Goal: Task Accomplishment & Management: Manage account settings

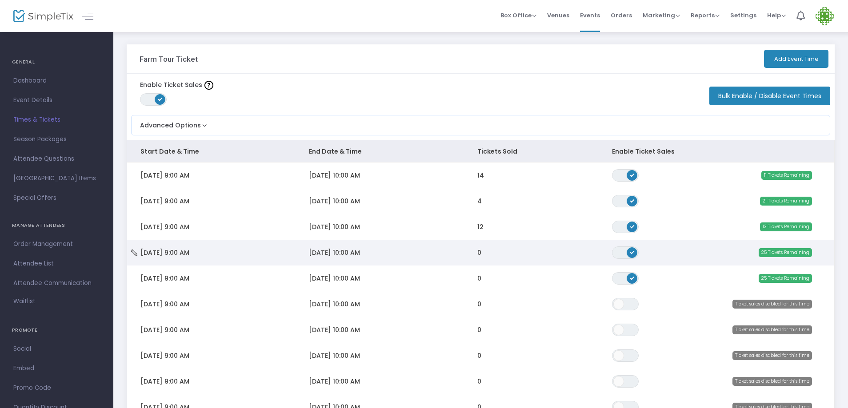
click at [326, 255] on span "[DATE] 10:00 AM" at bounding box center [334, 252] width 51 height 9
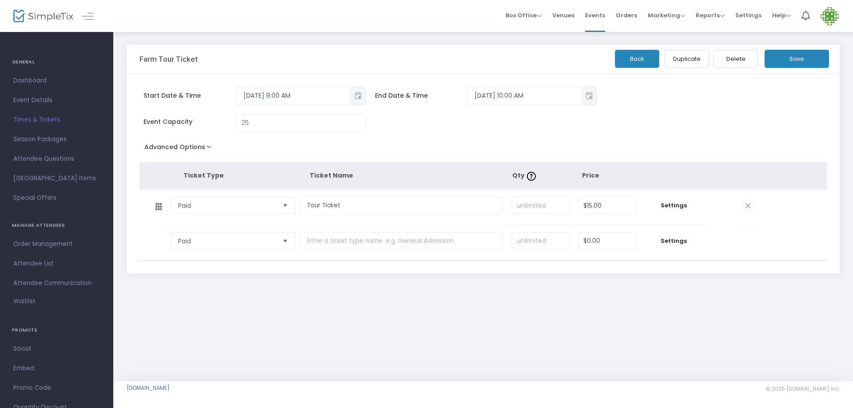
click at [737, 60] on button "Delete" at bounding box center [736, 59] width 44 height 18
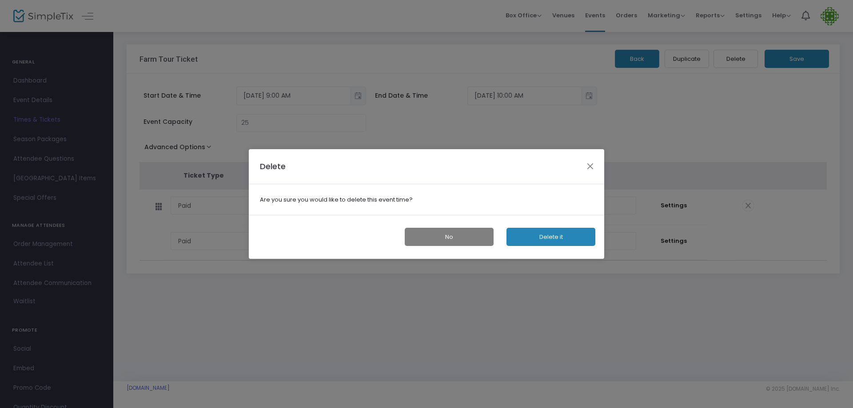
click at [538, 238] on button "Delete it" at bounding box center [551, 237] width 89 height 18
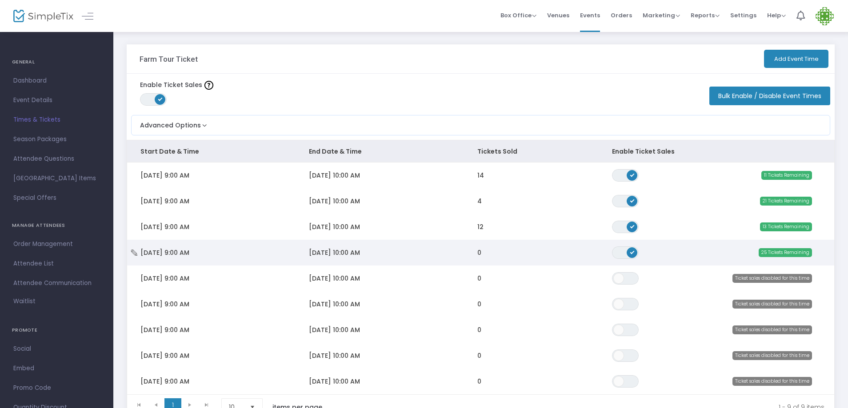
click at [339, 252] on span "[DATE] 10:00 AM" at bounding box center [334, 252] width 51 height 9
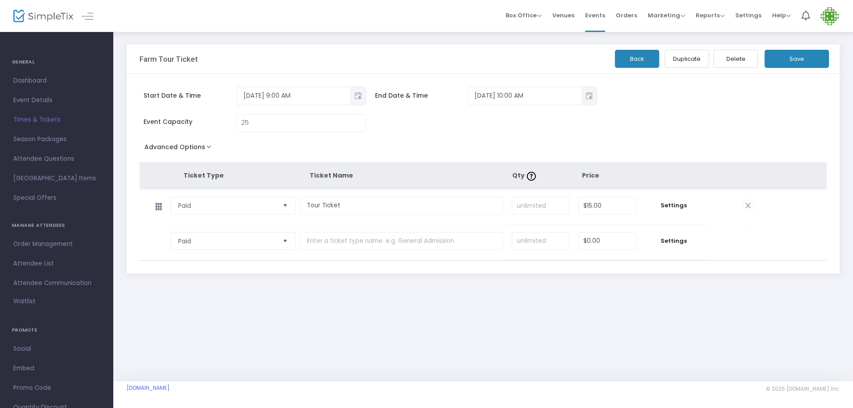
click at [739, 60] on button "Delete" at bounding box center [736, 59] width 44 height 18
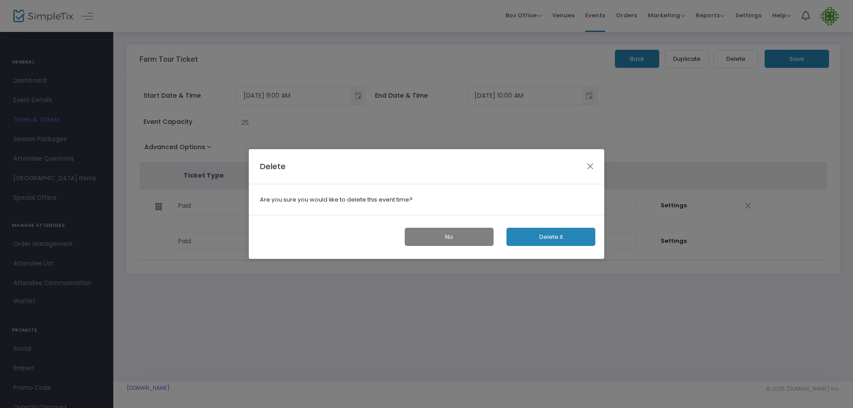
click at [548, 235] on button "Delete it" at bounding box center [551, 237] width 89 height 18
